Goal: Register for event/course

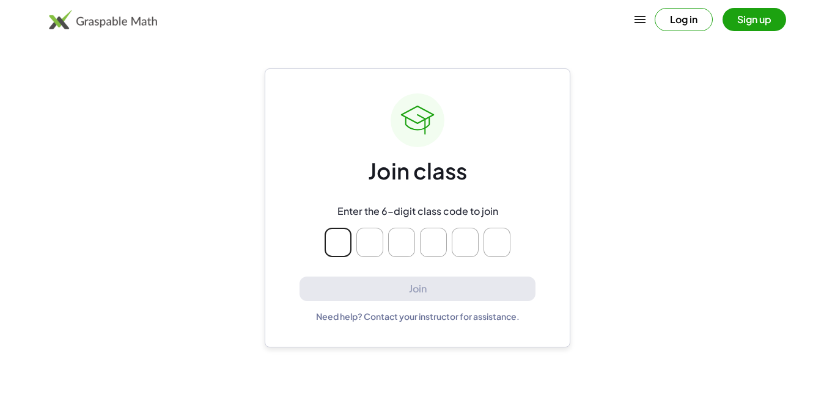
type input "*"
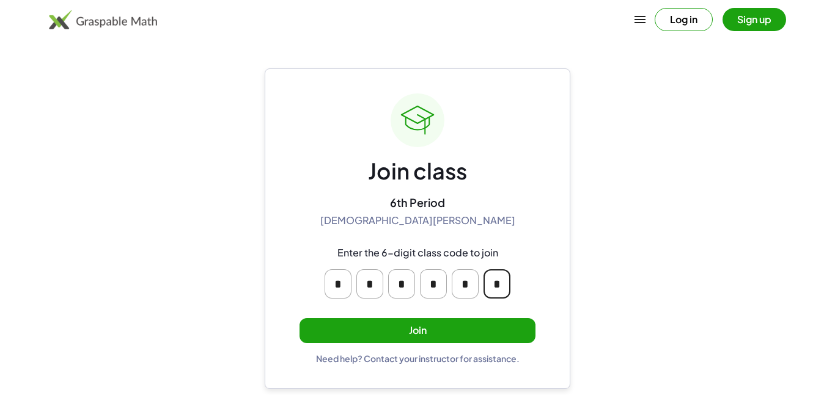
type input "*"
click at [402, 328] on button "Join" at bounding box center [417, 330] width 236 height 25
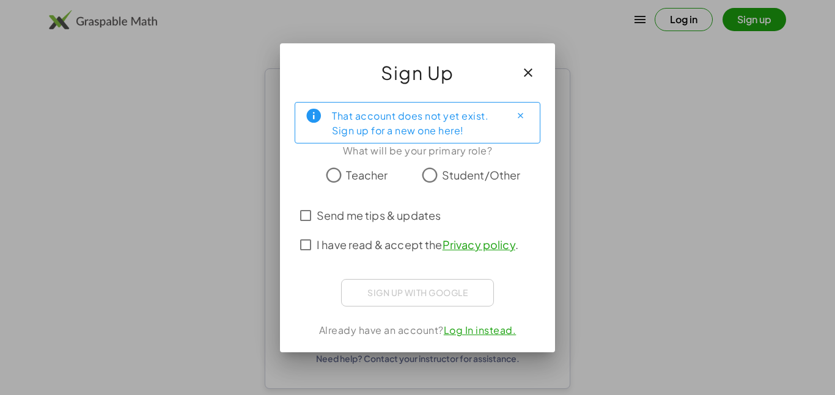
click at [446, 175] on span "Student/Other" at bounding box center [481, 175] width 79 height 16
click at [339, 217] on span "Send me tips & updates" at bounding box center [379, 215] width 124 height 16
click at [516, 112] on icon "Close" at bounding box center [520, 115] width 9 height 9
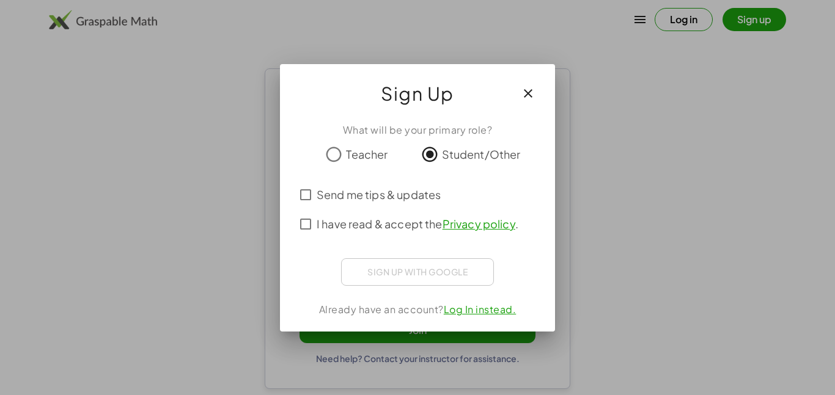
click at [538, 96] on button "button" at bounding box center [527, 93] width 29 height 29
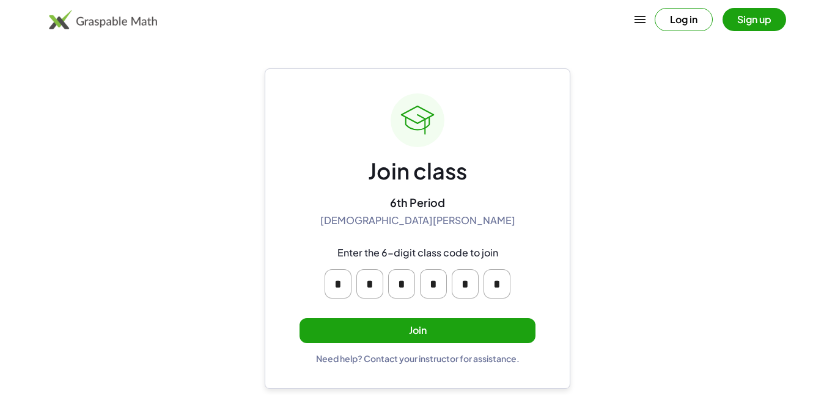
click at [465, 317] on div "Join class 6th Period [DEMOGRAPHIC_DATA][PERSON_NAME] Enter the 6-digit class c…" at bounding box center [417, 228] width 236 height 271
click at [466, 324] on button "Join" at bounding box center [417, 330] width 236 height 25
